Goal: Information Seeking & Learning: Learn about a topic

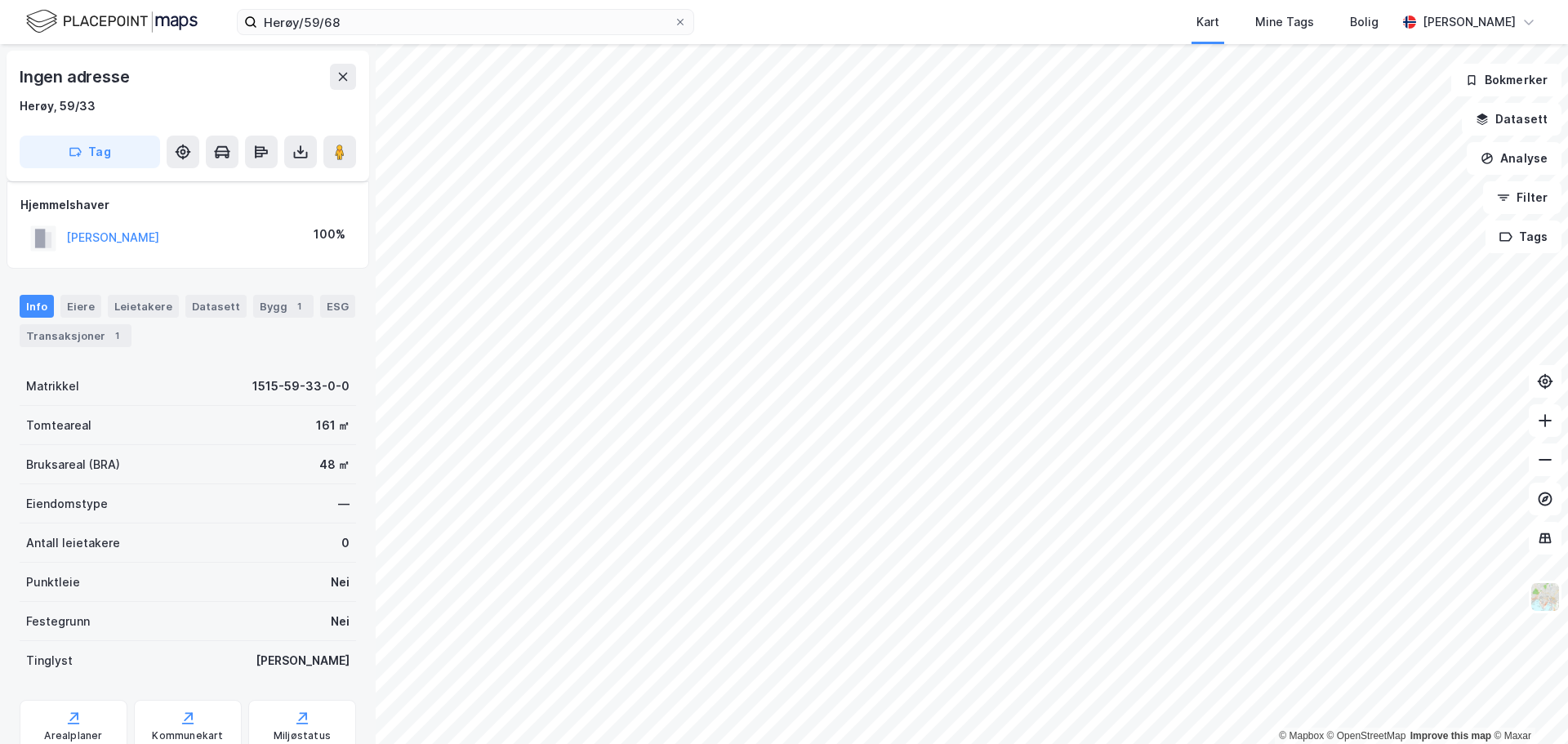
scroll to position [51, 0]
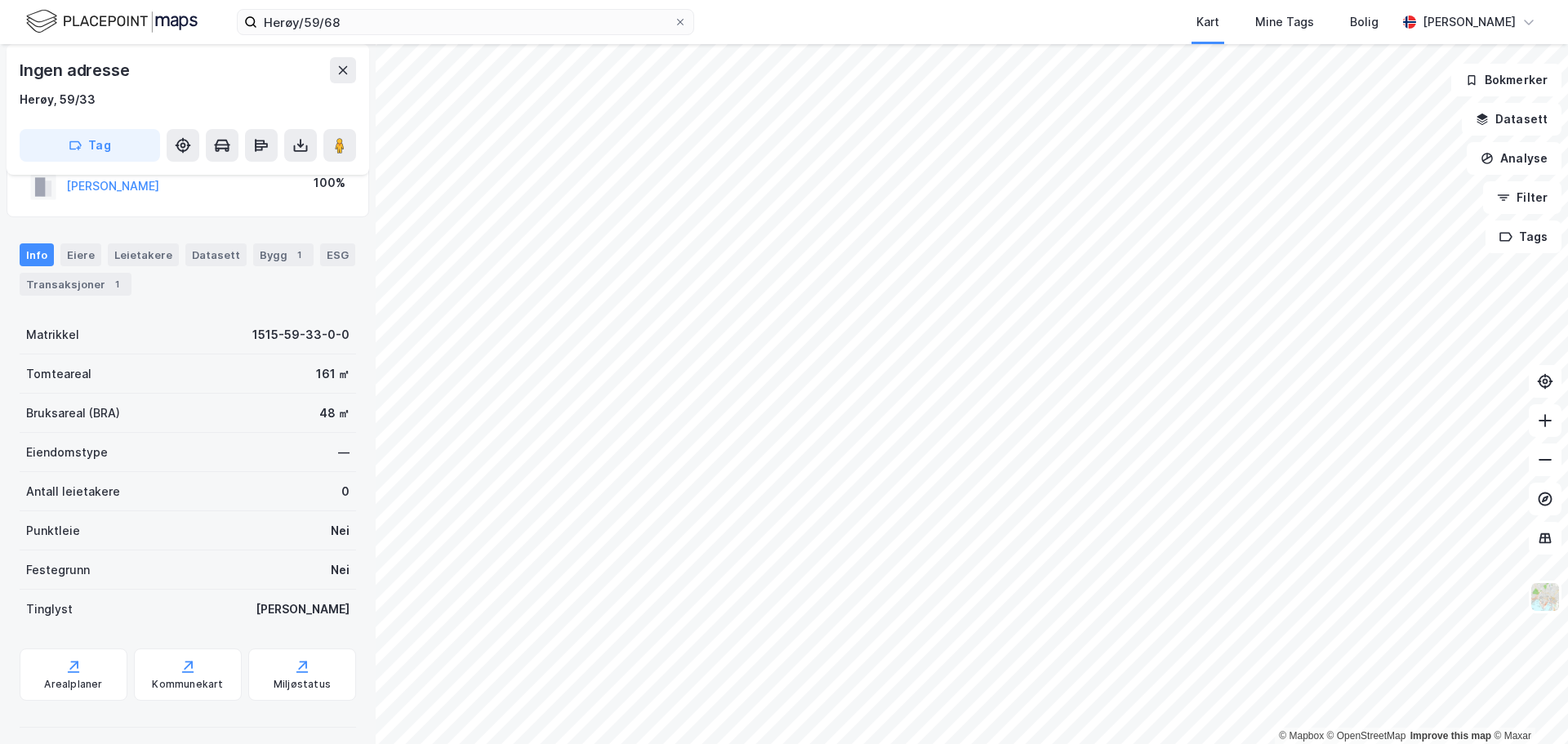
click at [915, 743] on html "Herøy/59/68 Kart Mine Tags Bolig [PERSON_NAME] © Mapbox © OpenStreetMap Improve…" at bounding box center [784, 372] width 1568 height 744
click at [1365, 743] on html "Herøy/59/68 Kart Mine Tags Bolig [PERSON_NAME] © Mapbox © OpenStreetMap Improve…" at bounding box center [784, 372] width 1568 height 744
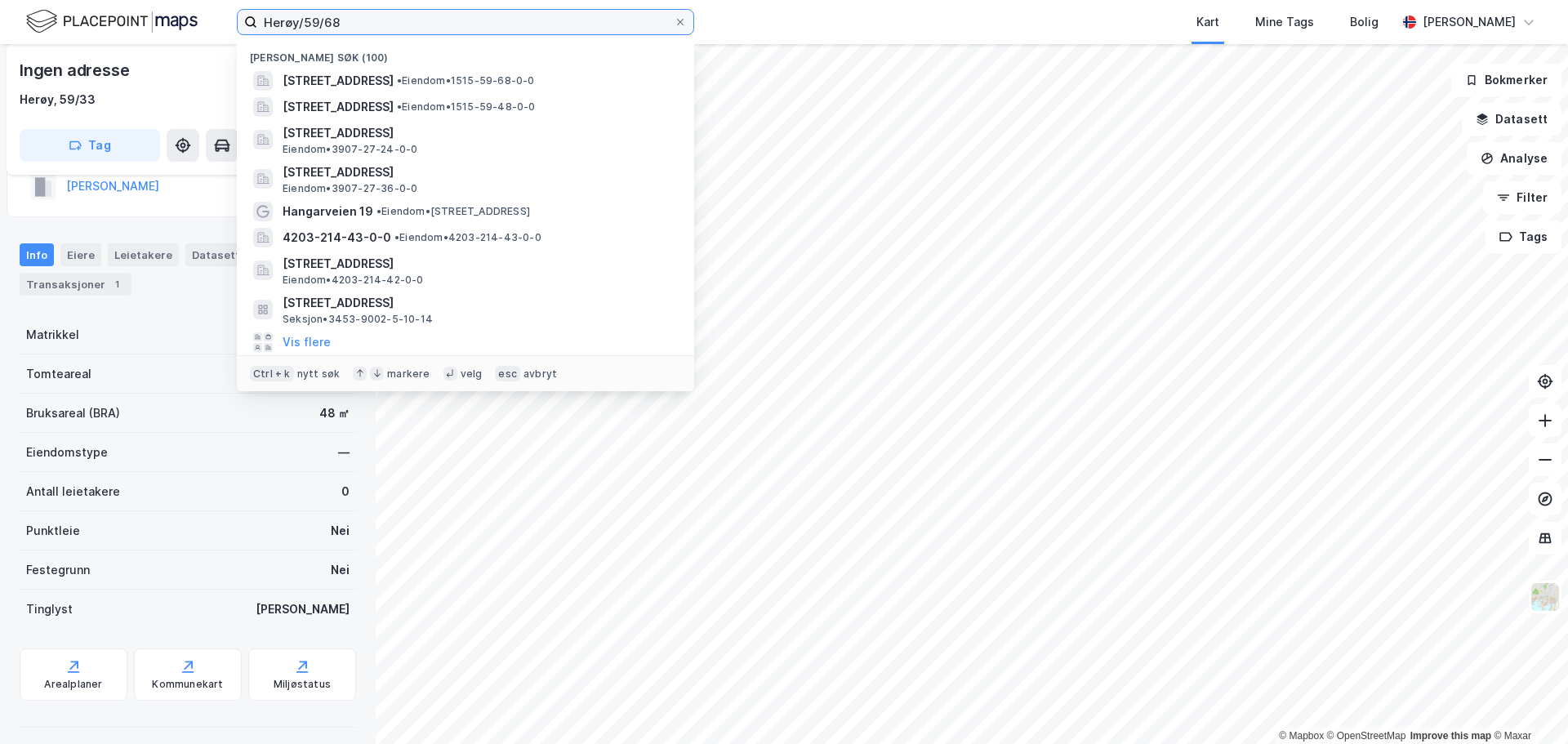
drag, startPoint x: 363, startPoint y: 14, endPoint x: 184, endPoint y: 9, distance: 179.1
click at [184, 9] on div "Herøy/59/68 Nylige søk (100) [STREET_ADDRESS] • Eiendom • 1515-59-68-0-0 [STREE…" at bounding box center [784, 22] width 1568 height 44
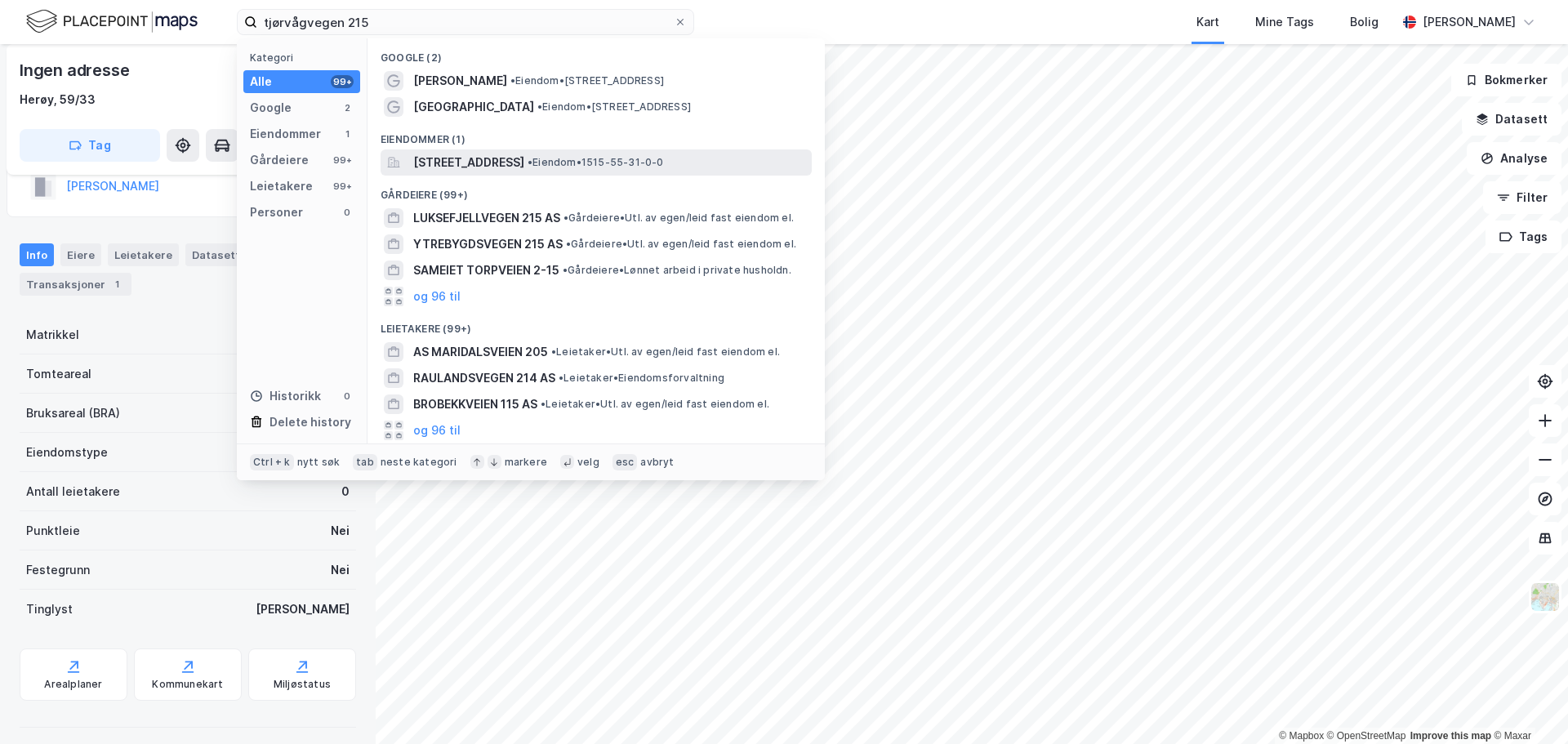
click at [480, 160] on span "[STREET_ADDRESS]" at bounding box center [468, 162] width 111 height 20
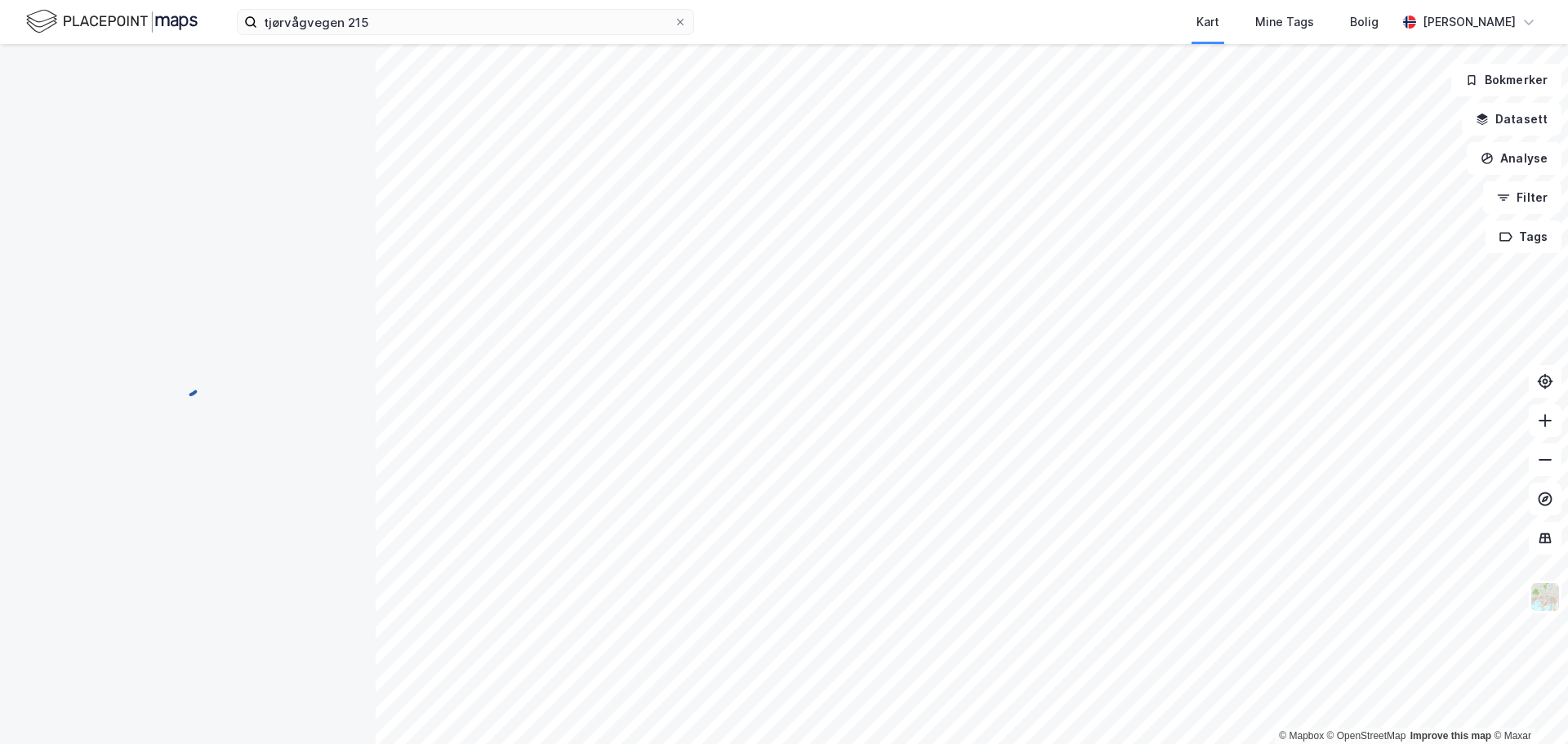
scroll to position [51, 0]
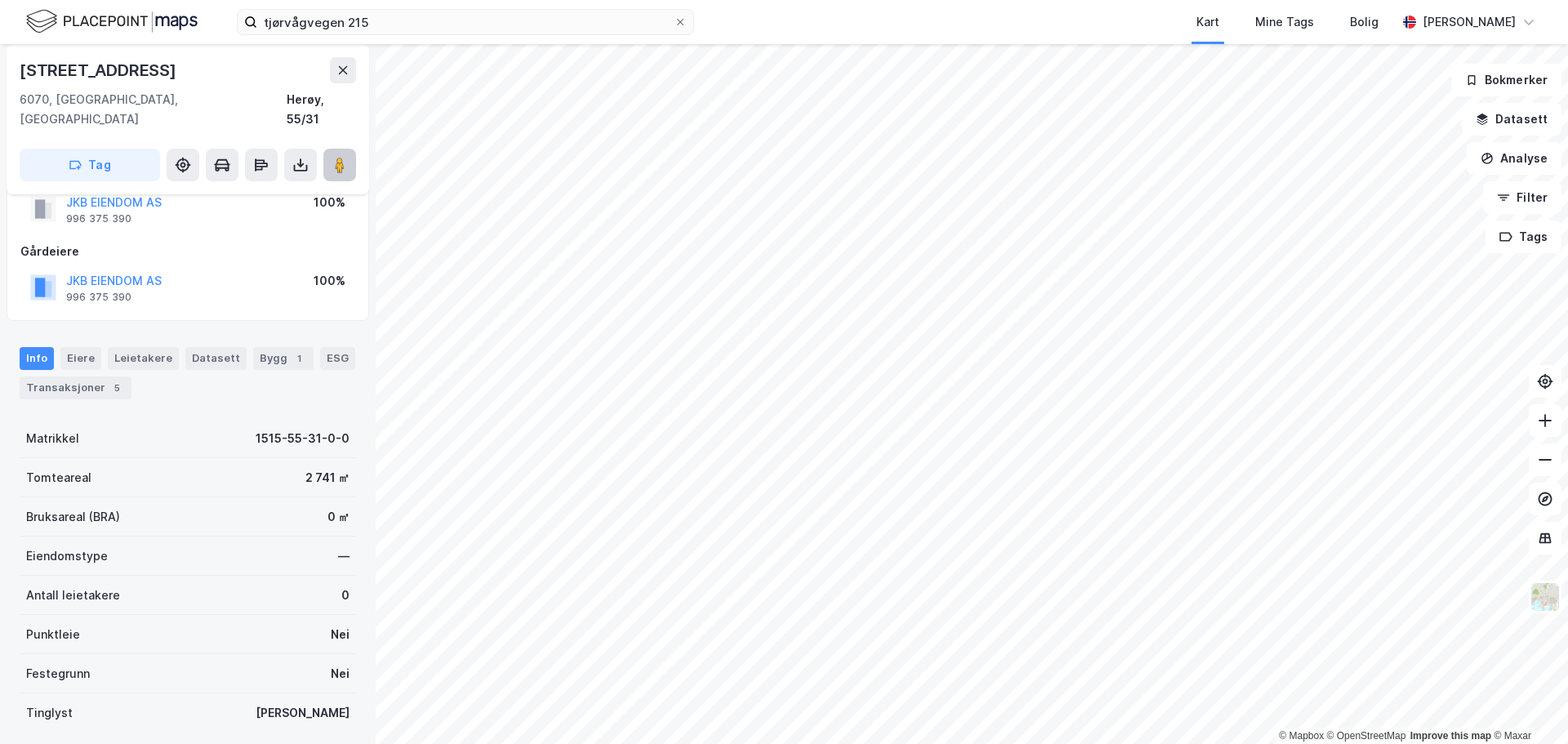
click at [340, 157] on image at bounding box center [339, 165] width 10 height 16
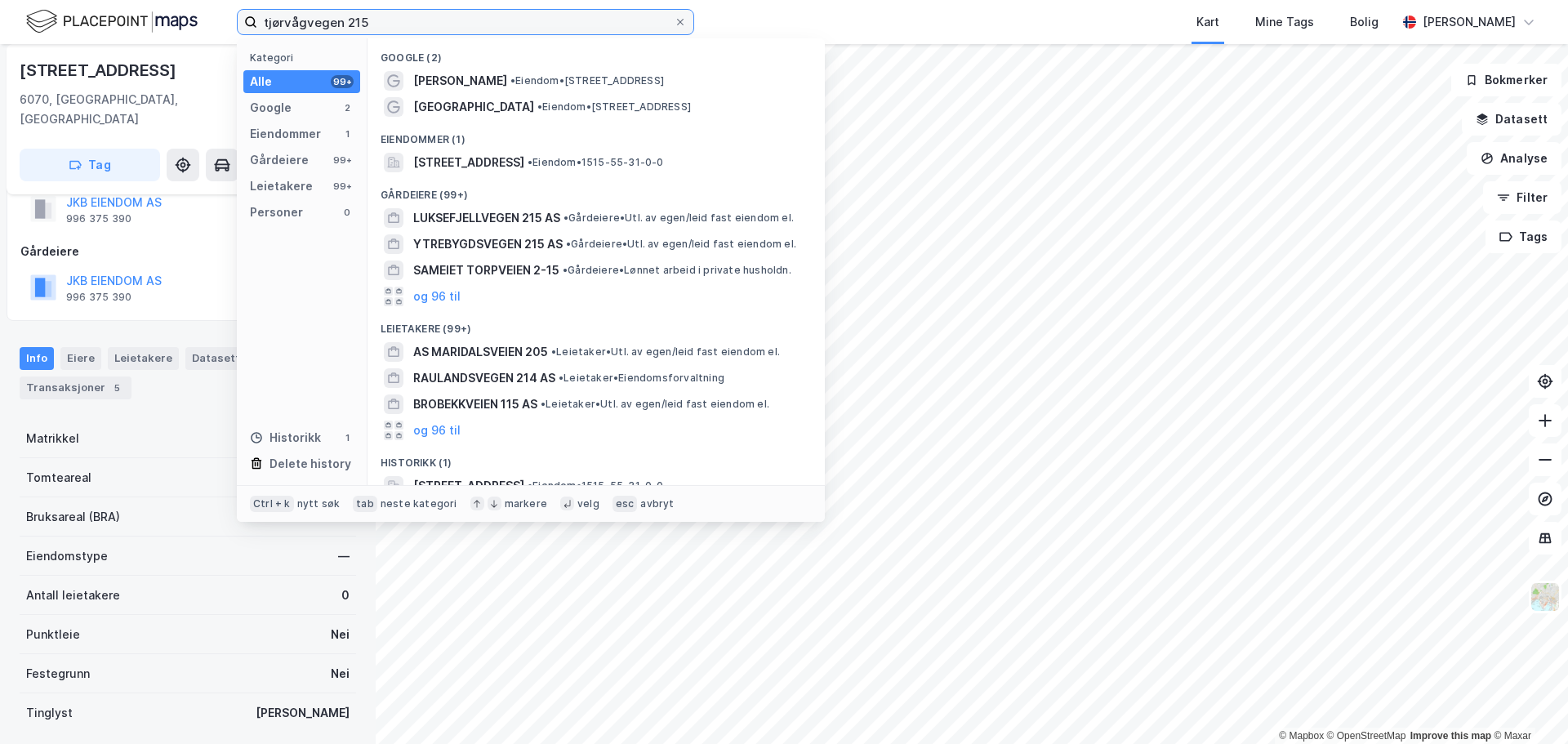
click at [393, 24] on input "tjørvågvegen 215" at bounding box center [465, 22] width 417 height 24
drag, startPoint x: 398, startPoint y: 21, endPoint x: 209, endPoint y: 16, distance: 189.1
click at [209, 16] on div "tjørvågvegen 215 Kategori Alle 99+ Google 2 Eiendommer 1 Gårdeiere 99+ Leietake…" at bounding box center [784, 22] width 1568 height 44
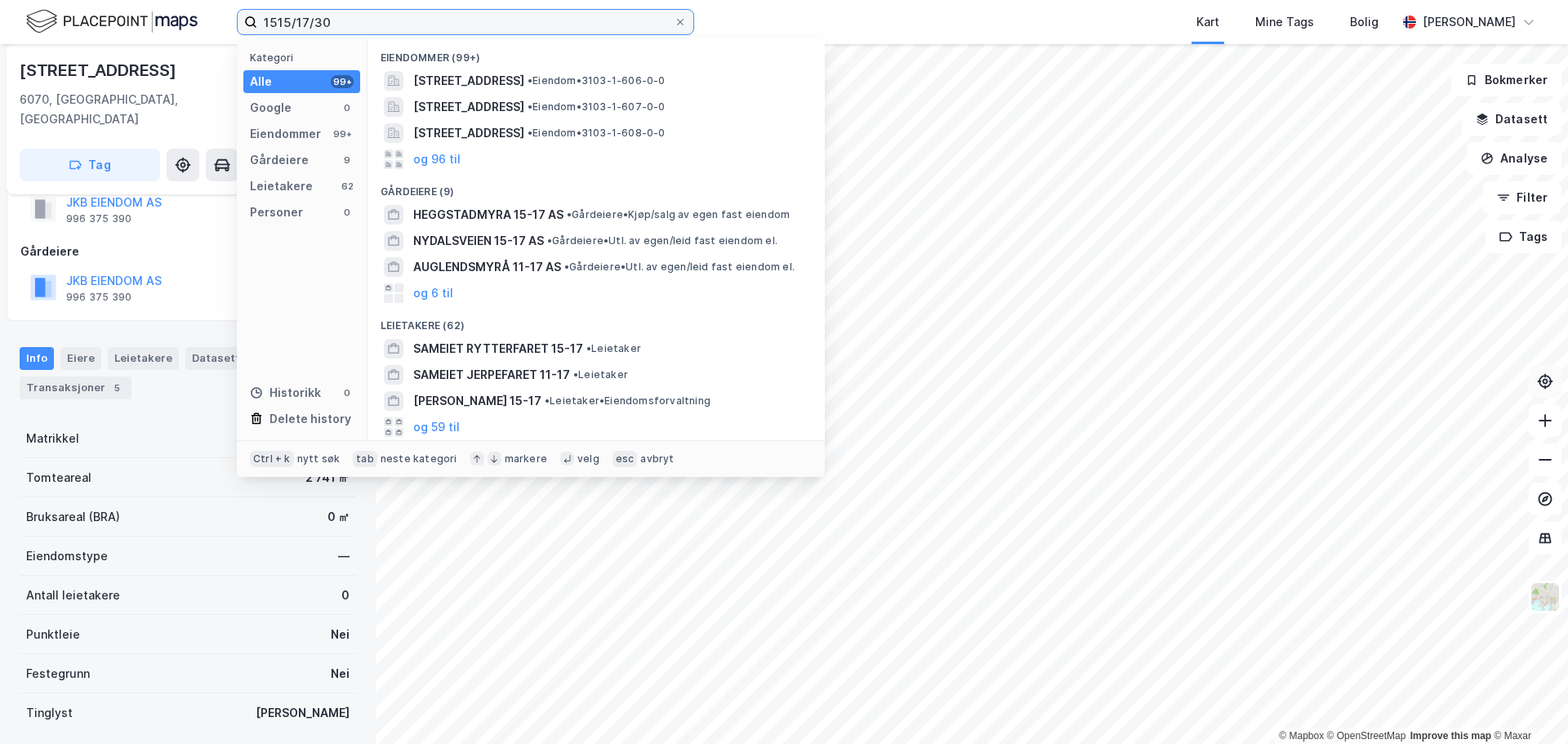
type input "1515/17/30"
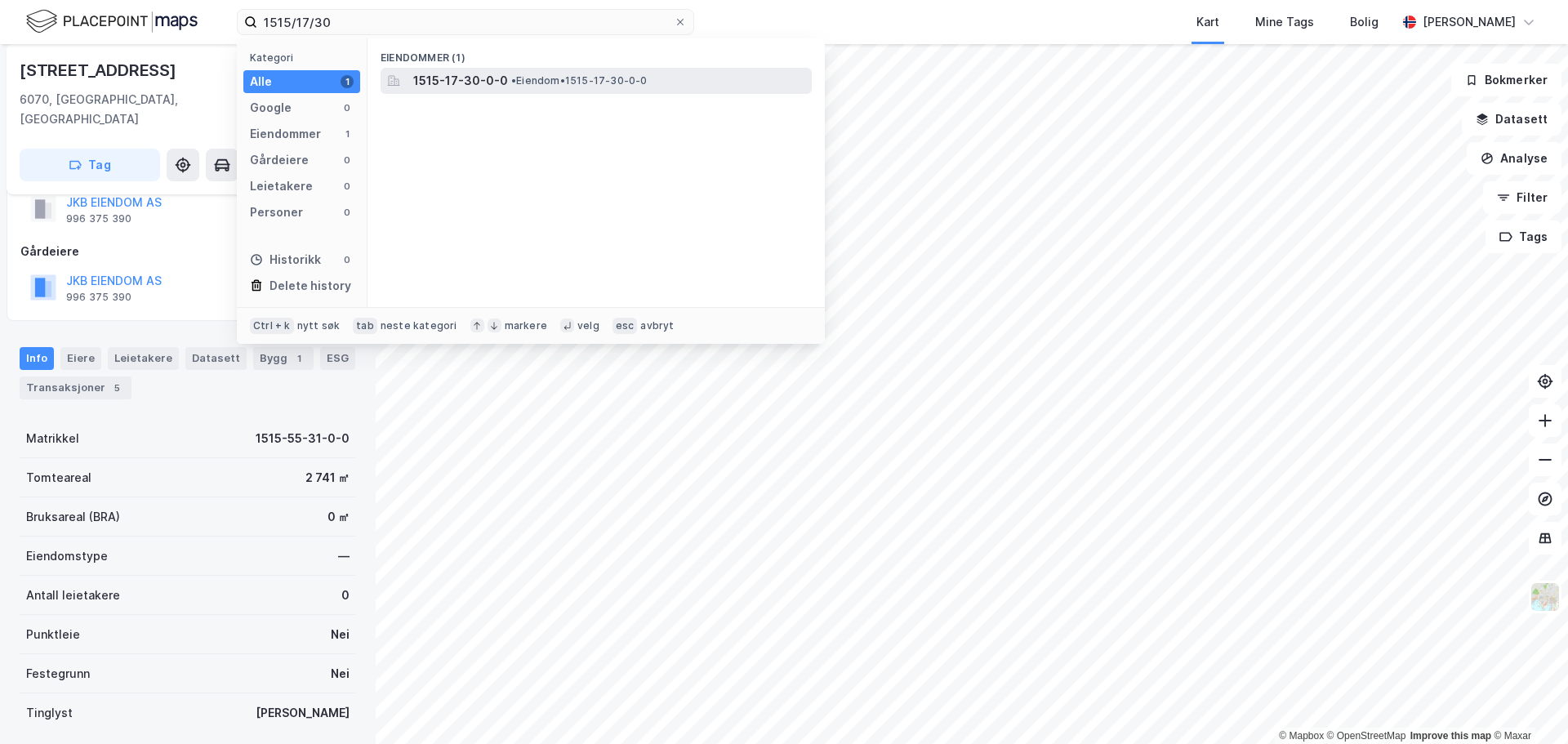
click at [532, 76] on span "• Eiendom • 1515-17-30-0-0" at bounding box center [579, 80] width 136 height 13
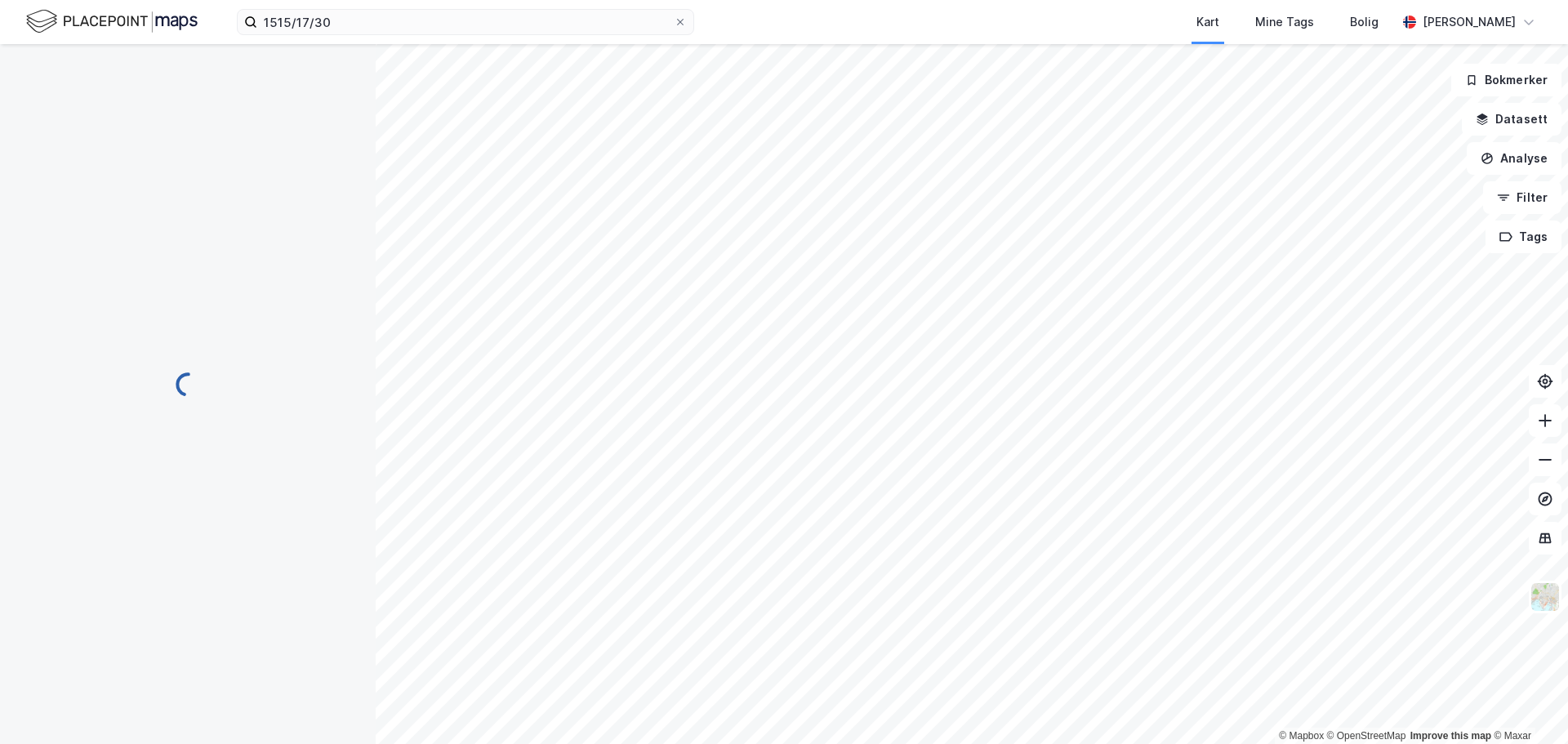
scroll to position [51, 0]
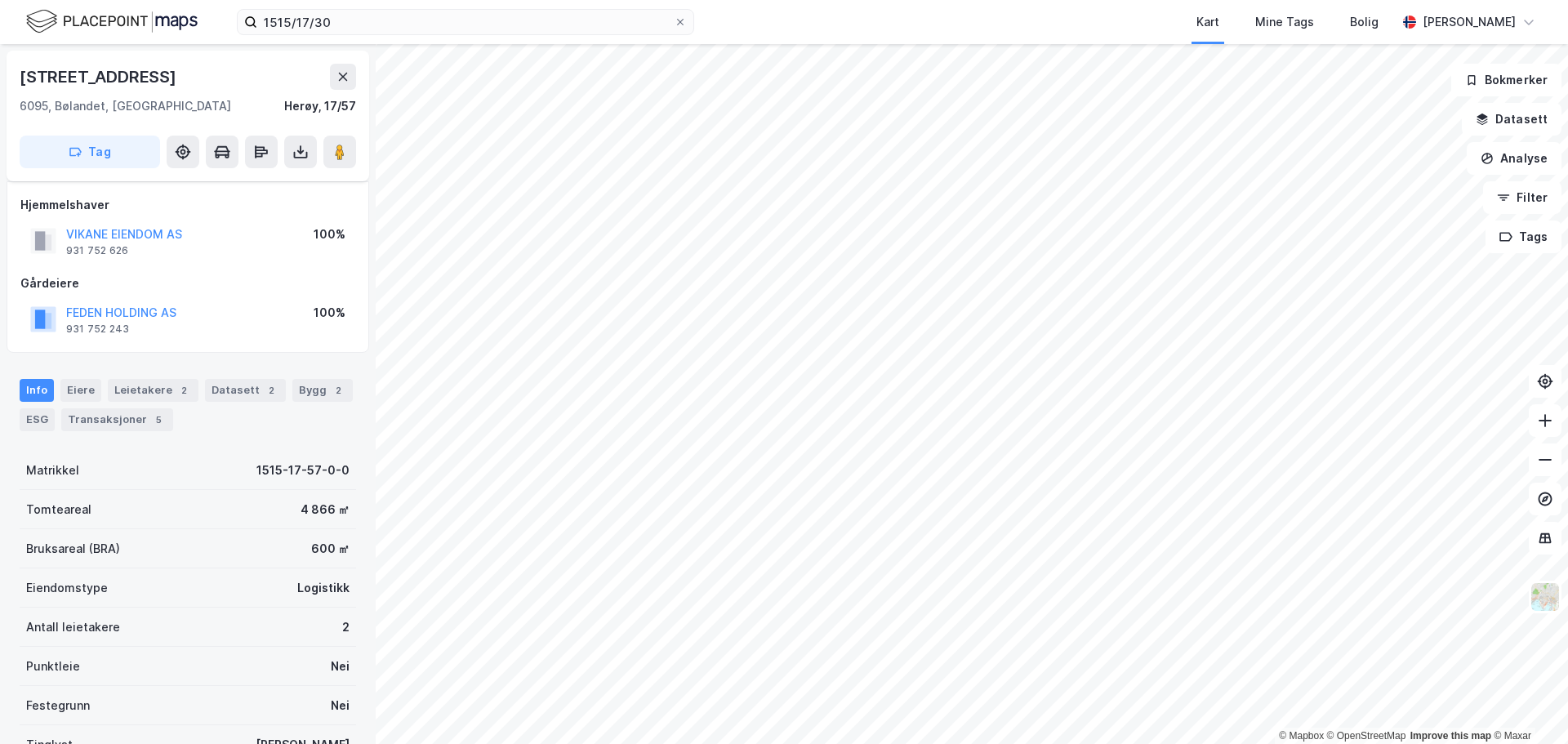
scroll to position [51, 0]
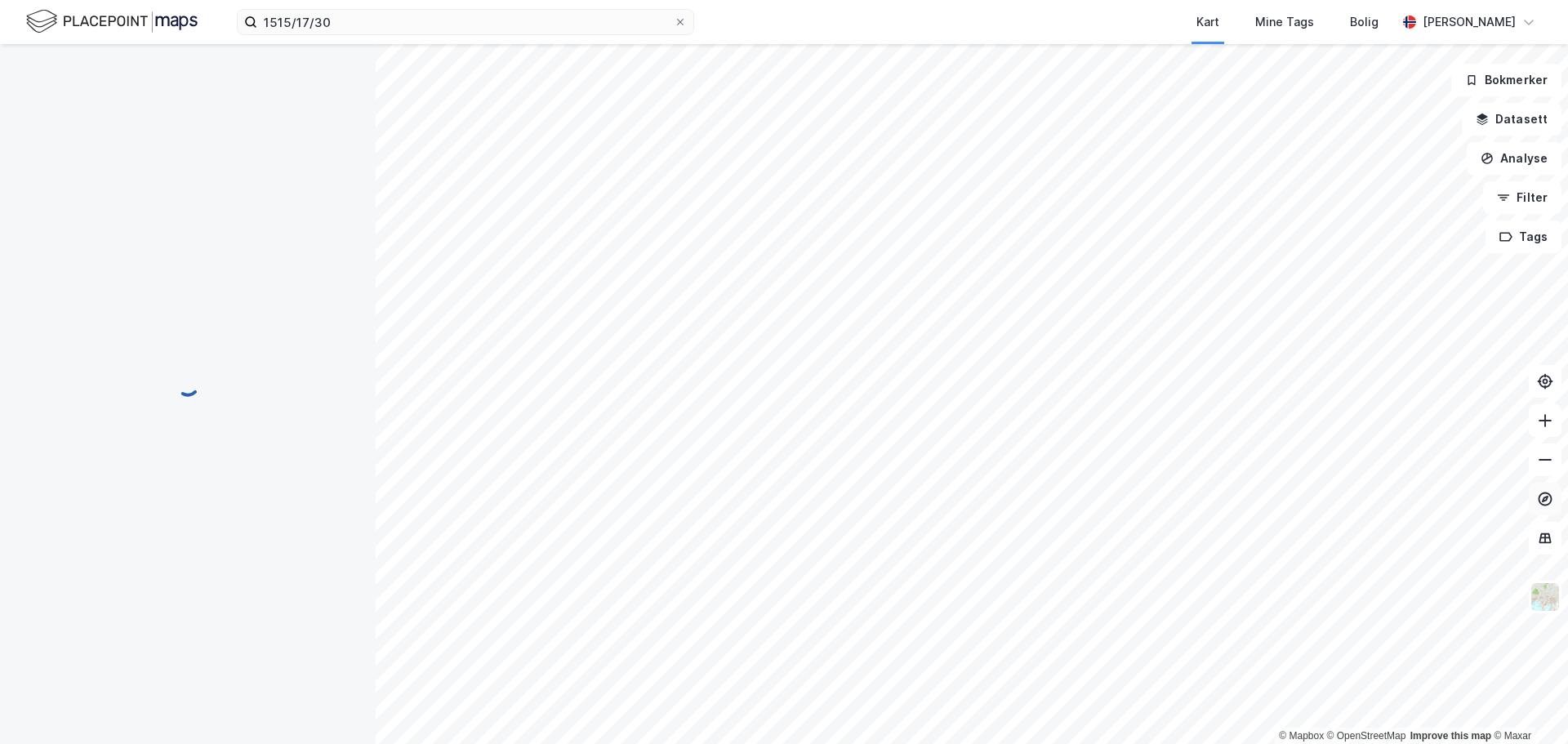
scroll to position [51, 0]
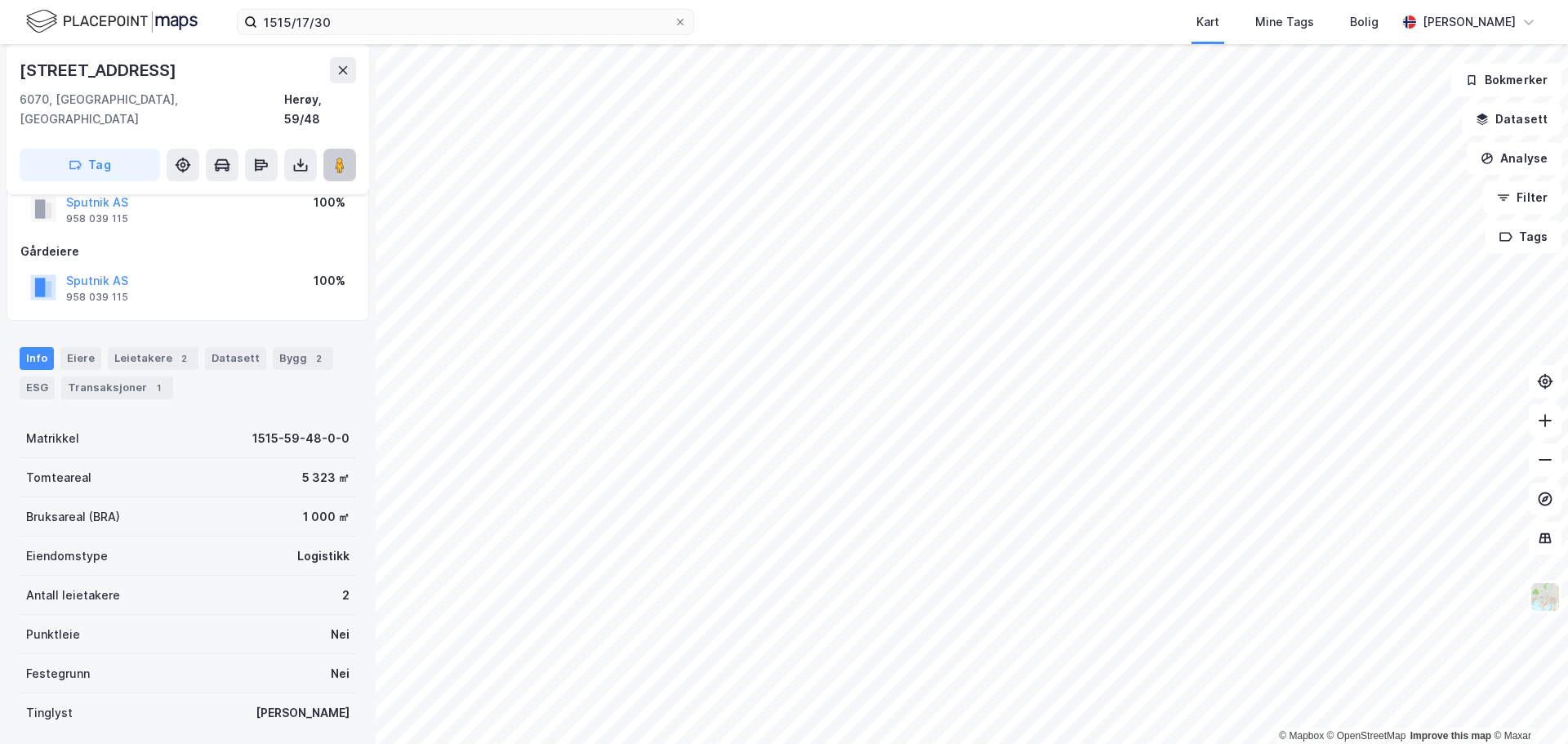
click at [338, 157] on image at bounding box center [339, 165] width 10 height 16
click at [336, 157] on image at bounding box center [339, 165] width 10 height 16
click at [1525, 120] on button "Datasett" at bounding box center [1511, 119] width 100 height 32
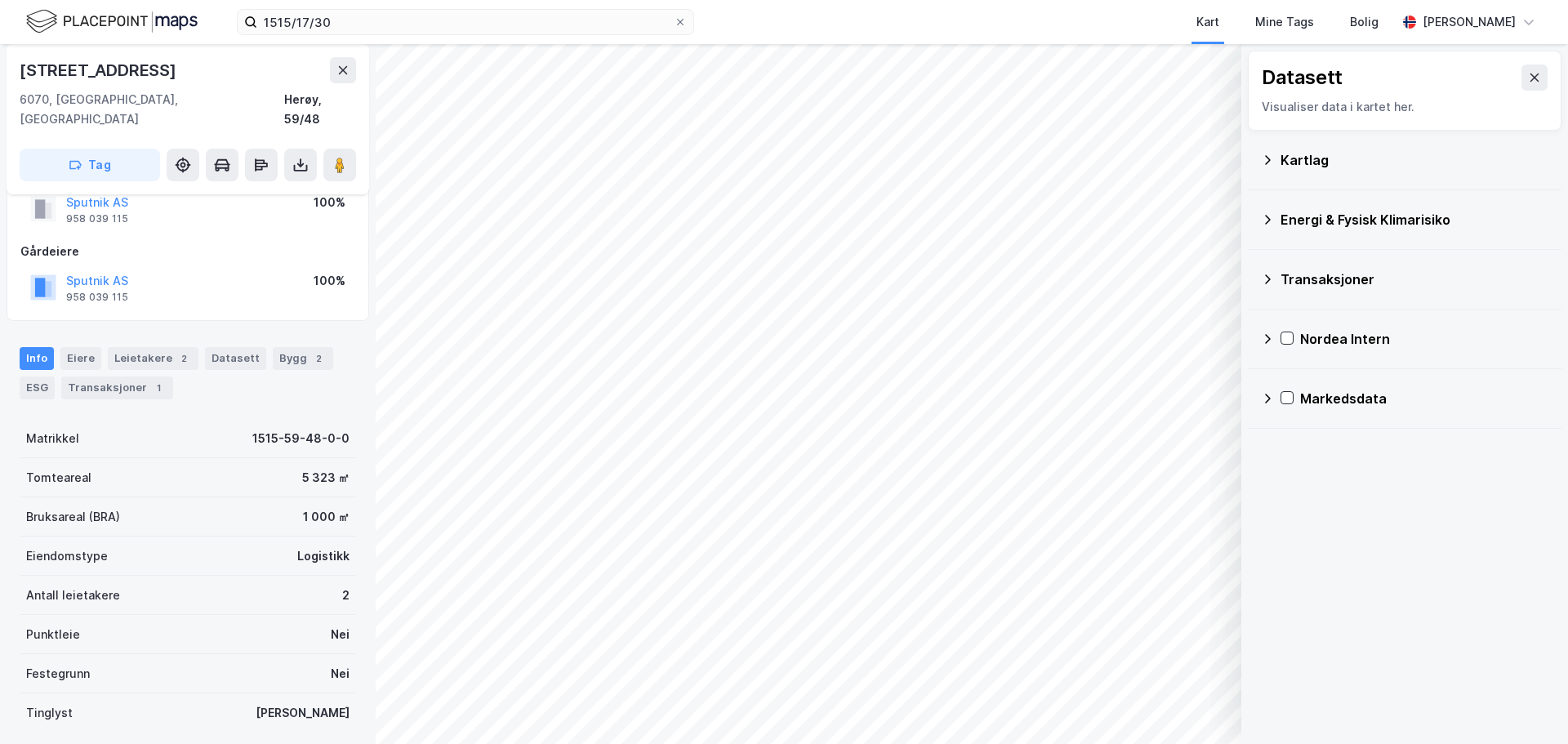
click at [1391, 216] on div "Energi & Fysisk Klimarisiko" at bounding box center [1414, 220] width 268 height 20
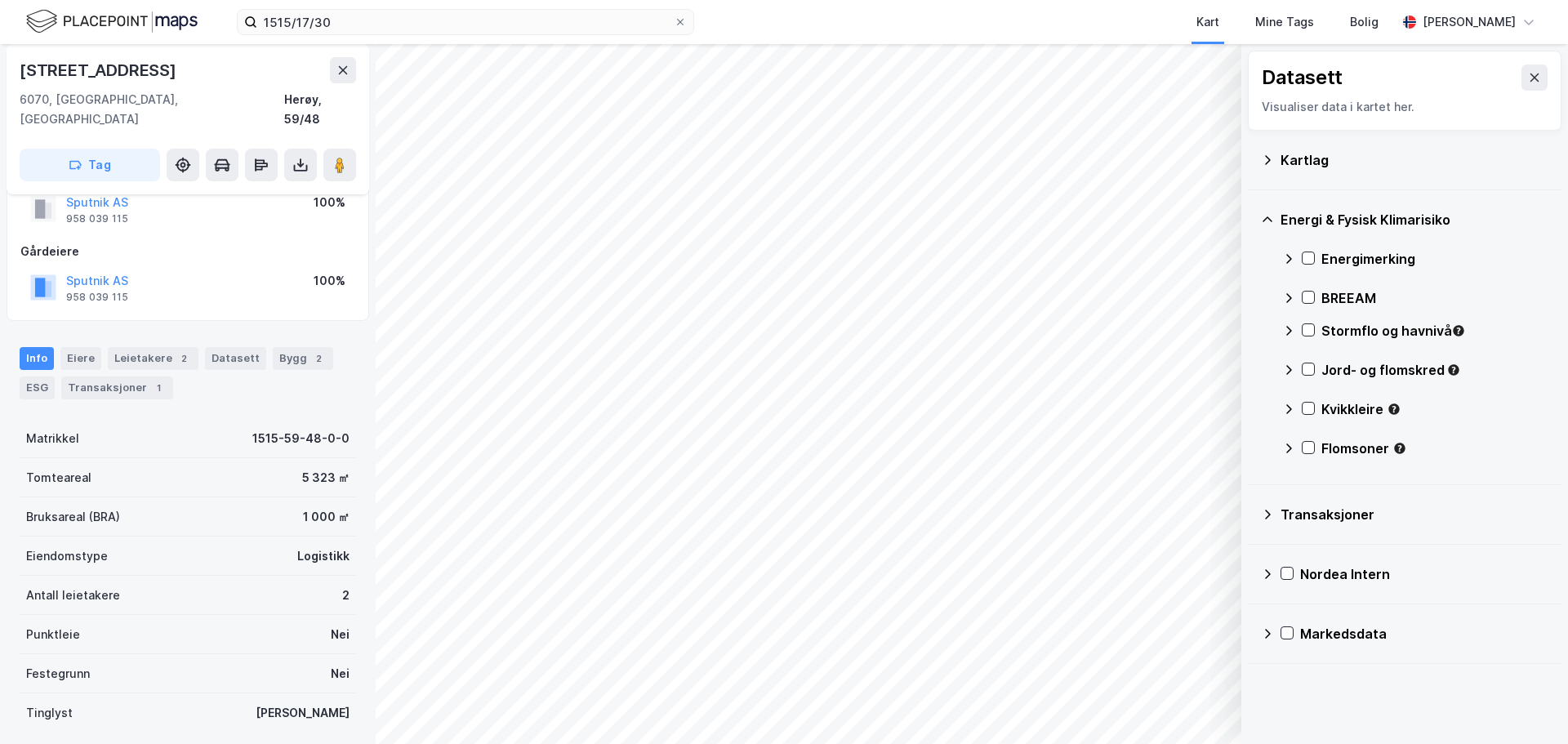
click at [1360, 330] on div "Stormflo og havnivå" at bounding box center [1435, 331] width 227 height 20
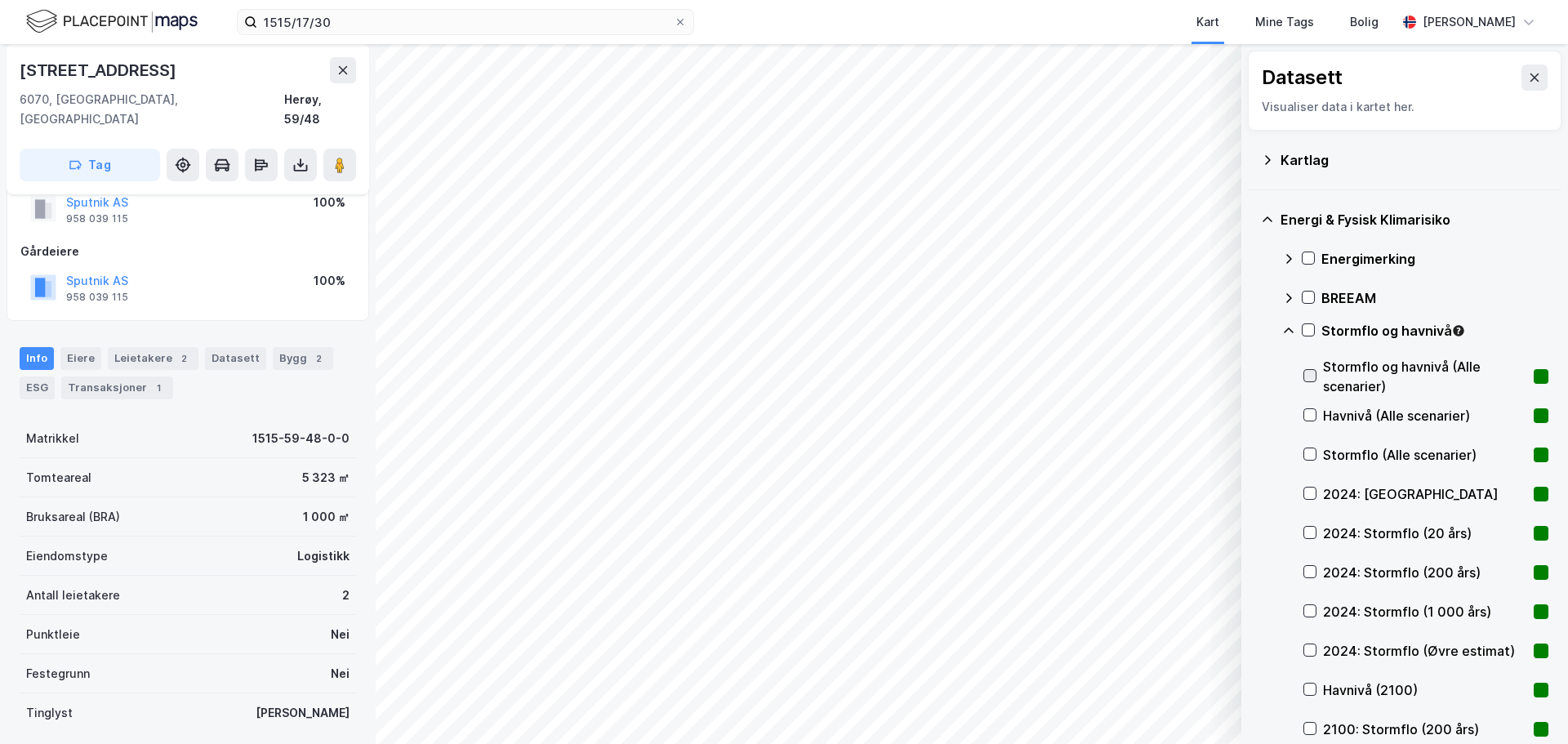
click at [1313, 379] on icon at bounding box center [1310, 375] width 12 height 12
click at [1308, 334] on icon at bounding box center [1308, 330] width 12 height 12
click at [1305, 330] on icon at bounding box center [1309, 330] width 9 height 5
click at [1312, 490] on icon at bounding box center [1310, 493] width 12 height 12
click at [1310, 528] on icon at bounding box center [1310, 532] width 12 height 12
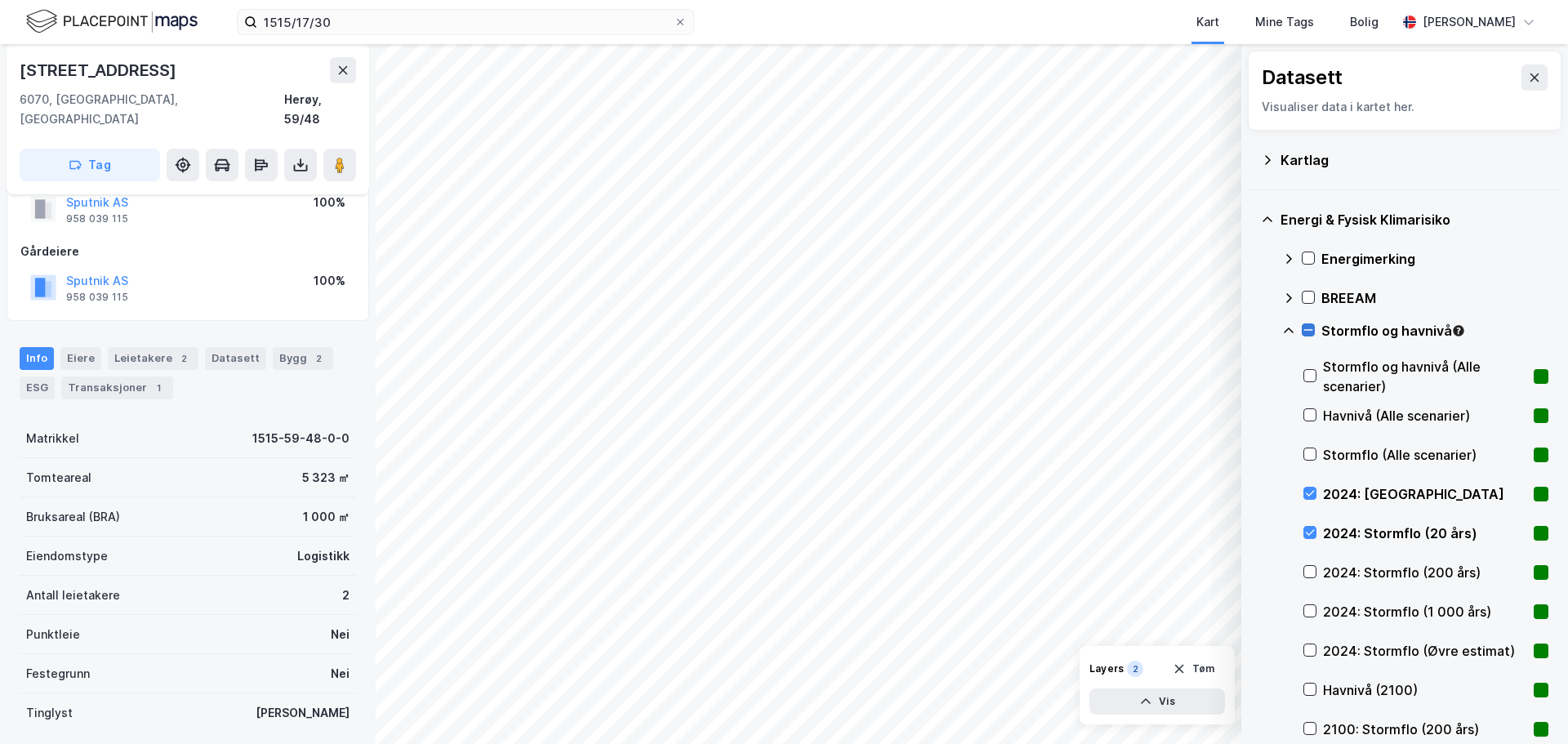
click at [1313, 330] on icon at bounding box center [1309, 330] width 9 height 1
click at [1306, 330] on icon at bounding box center [1308, 330] width 12 height 12
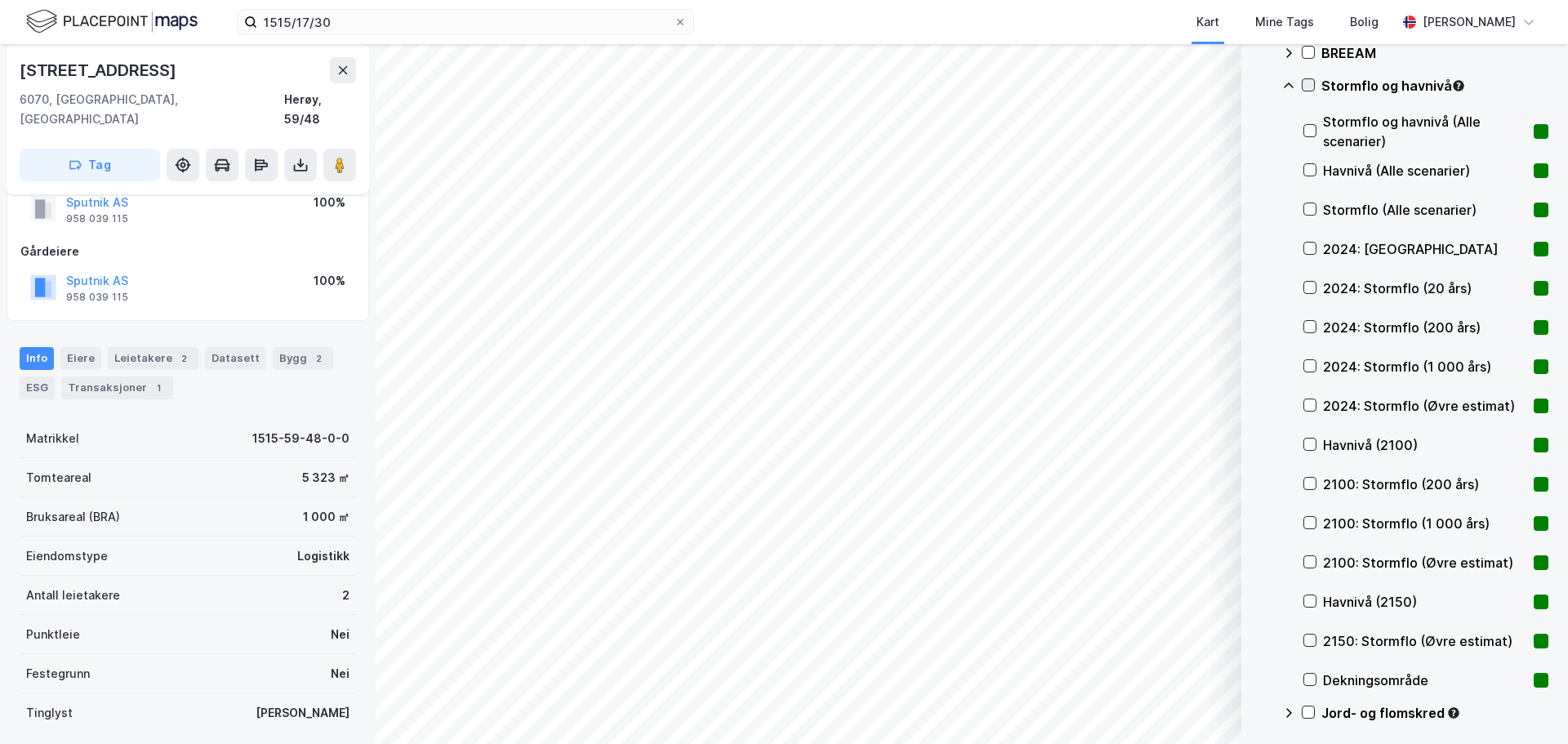
scroll to position [515, 0]
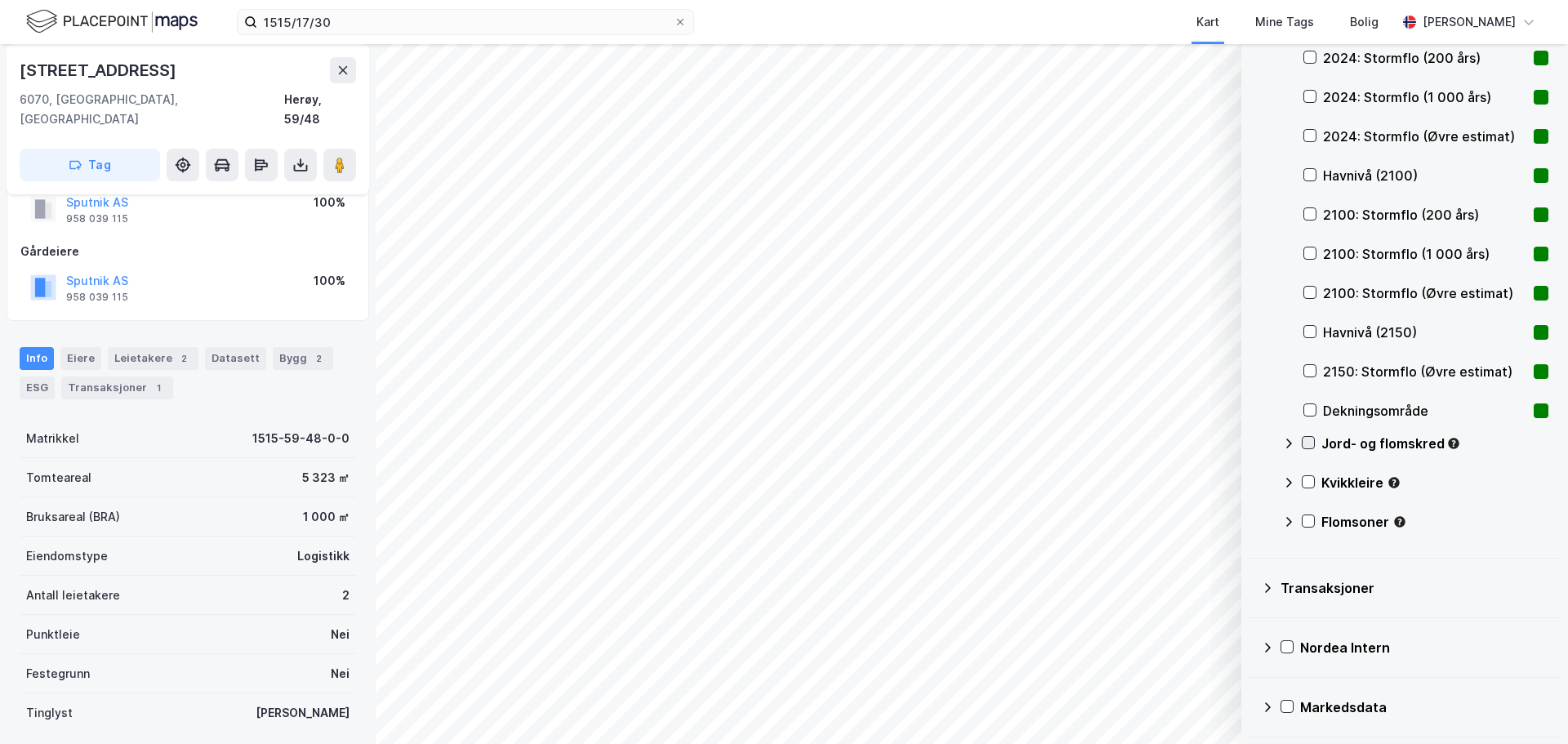
click at [1314, 440] on icon at bounding box center [1308, 443] width 12 height 12
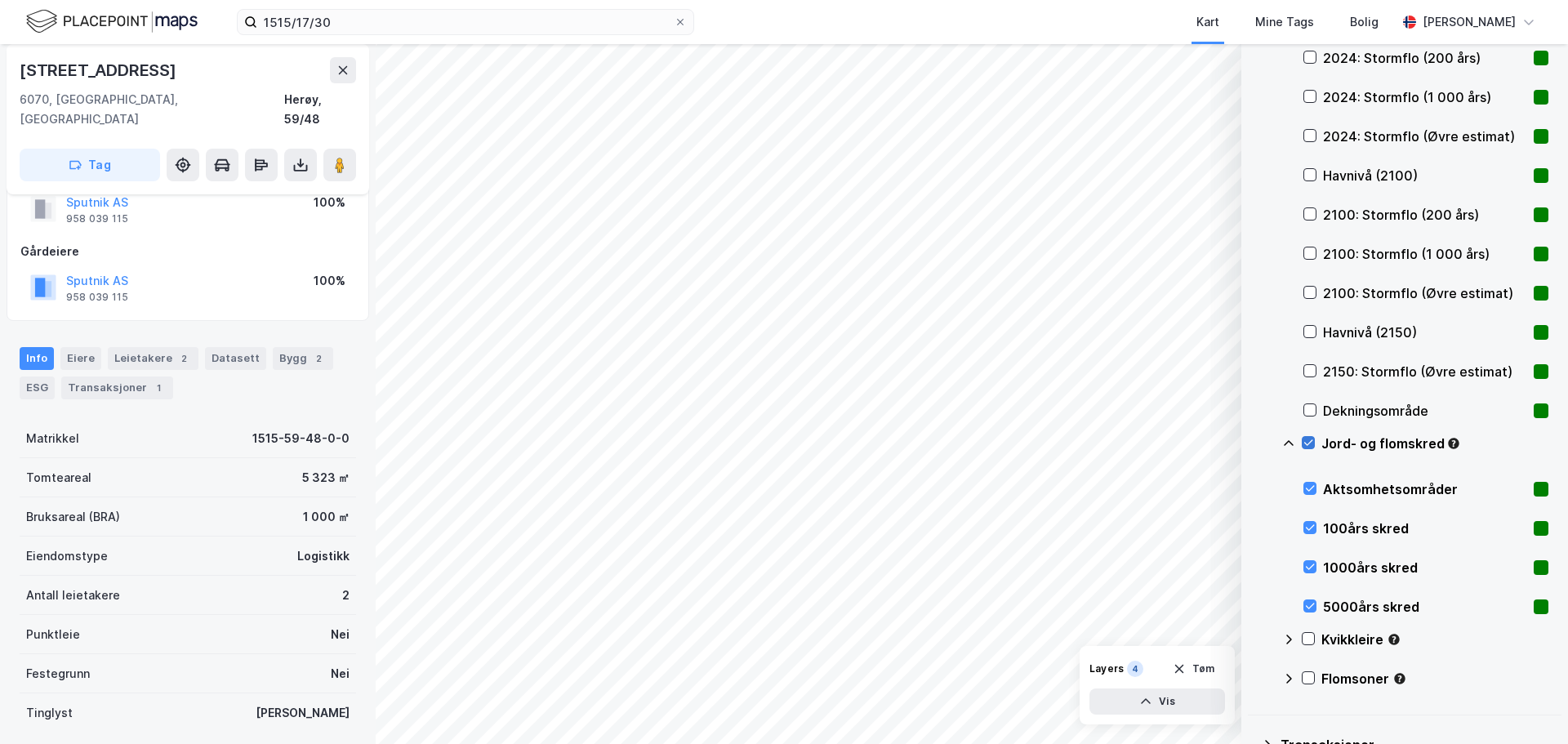
click at [1313, 440] on icon at bounding box center [1309, 443] width 9 height 5
click at [1309, 635] on icon at bounding box center [1308, 638] width 12 height 12
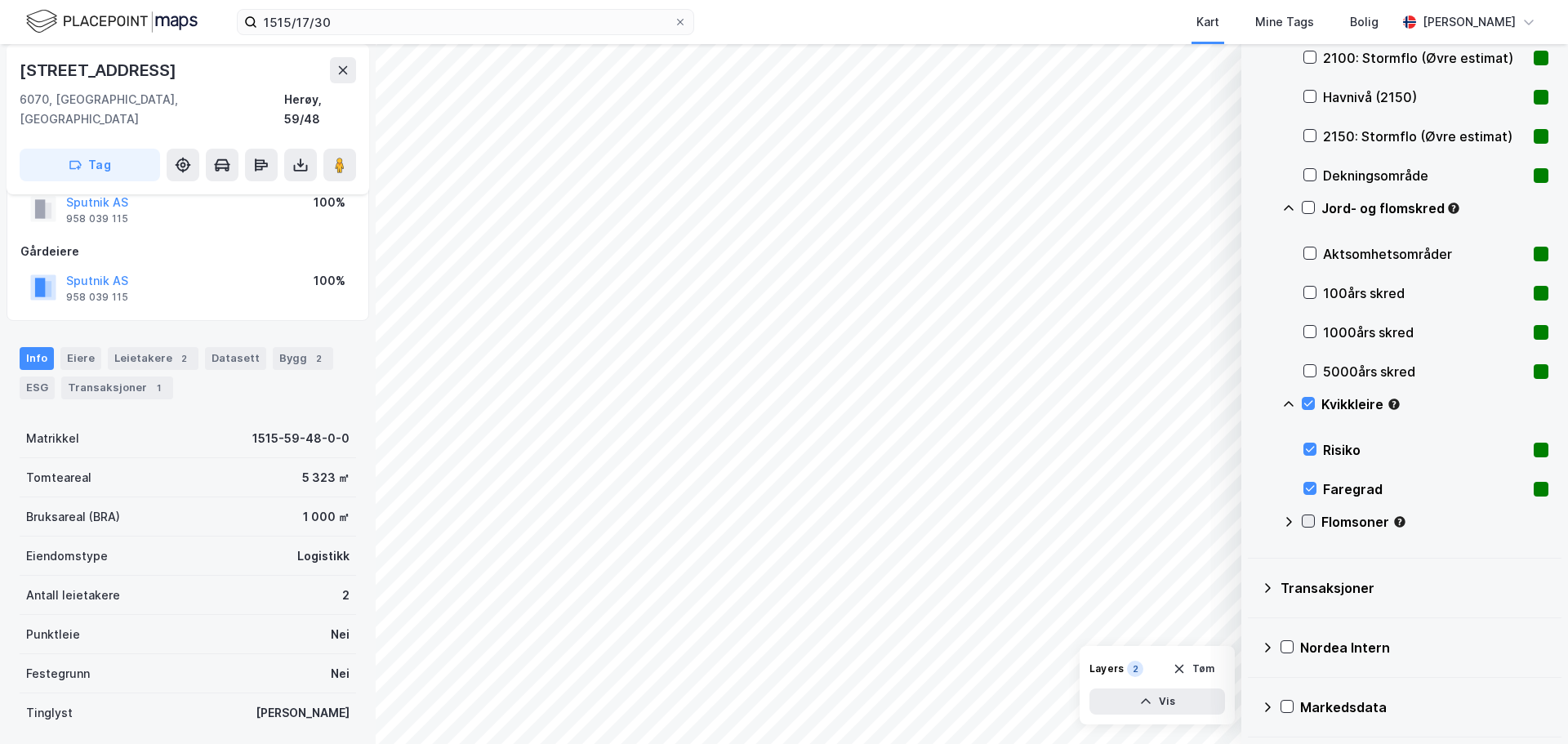
click at [1309, 521] on icon at bounding box center [1308, 521] width 12 height 12
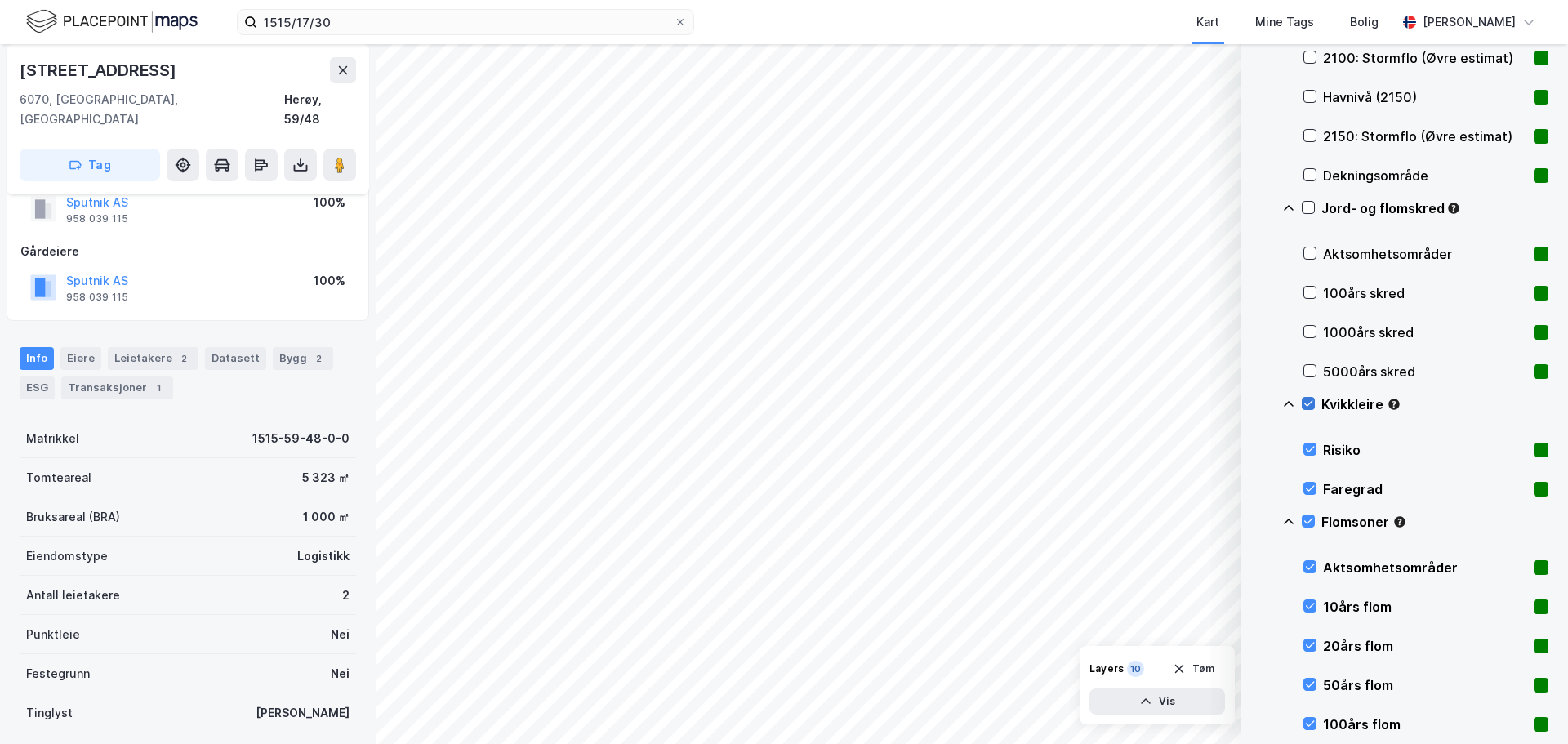
click at [1308, 401] on icon at bounding box center [1308, 403] width 12 height 12
click at [1307, 516] on icon at bounding box center [1308, 521] width 12 height 12
